Goal: Task Accomplishment & Management: Manage account settings

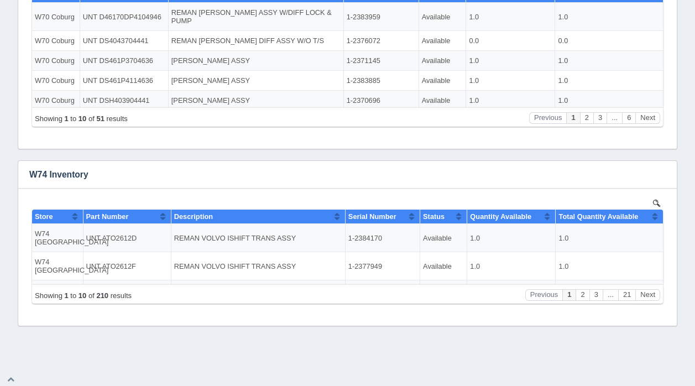
scroll to position [369, 0]
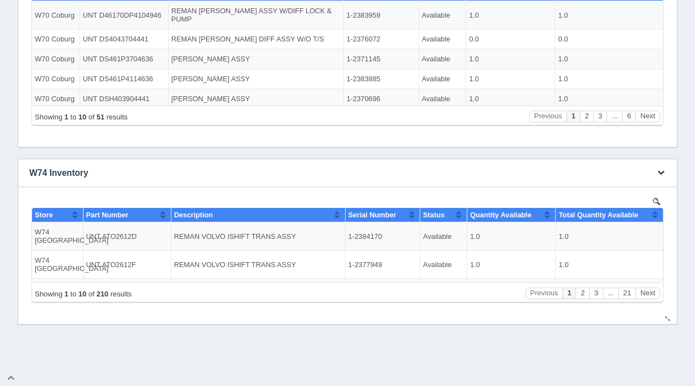
click at [655, 198] on img at bounding box center [656, 200] width 7 height 7
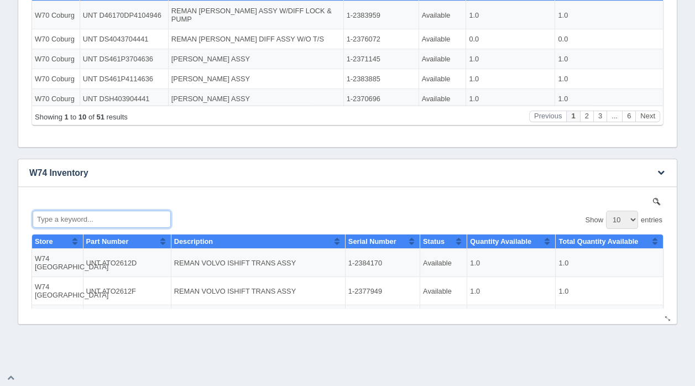
click at [96, 216] on input "Type a keyword..." at bounding box center [102, 218] width 138 height 17
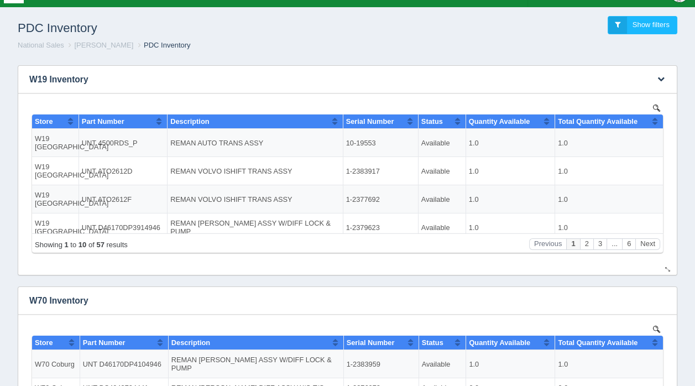
scroll to position [0, 0]
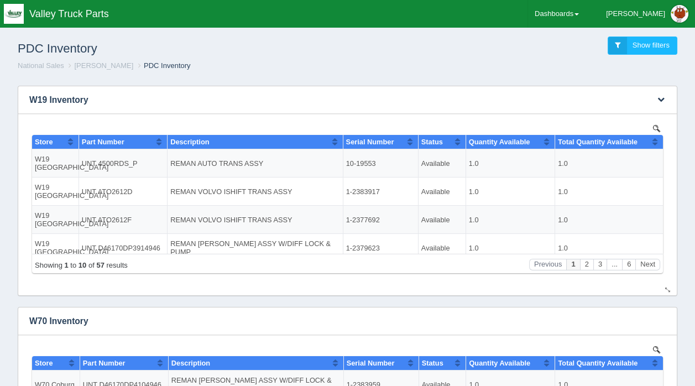
type input "md20"
click at [653, 128] on img at bounding box center [656, 127] width 7 height 7
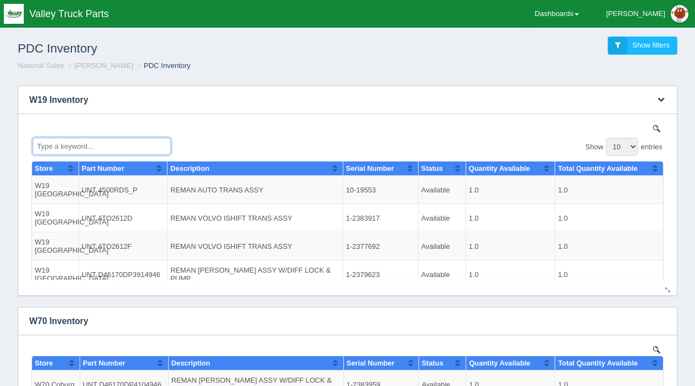
click at [113, 142] on input "Type a keyword..." at bounding box center [102, 145] width 138 height 17
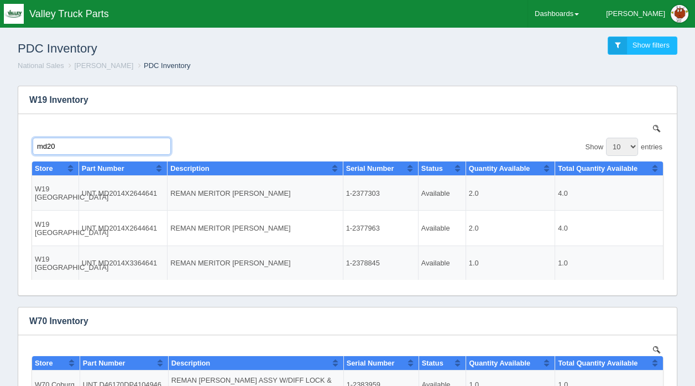
type input "md20"
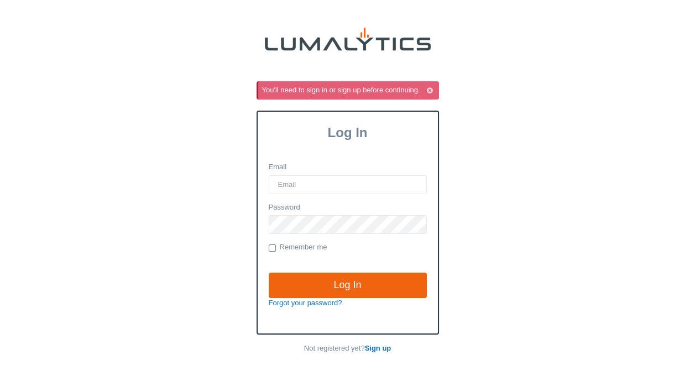
click at [301, 186] on input "Email" at bounding box center [348, 184] width 158 height 19
type input "KForster@ValleyTruckParts.com"
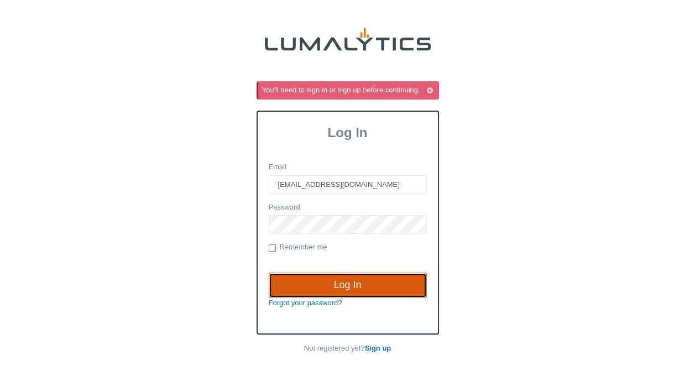
click at [354, 283] on input "Log In" at bounding box center [348, 285] width 158 height 25
